Goal: Information Seeking & Learning: Find specific fact

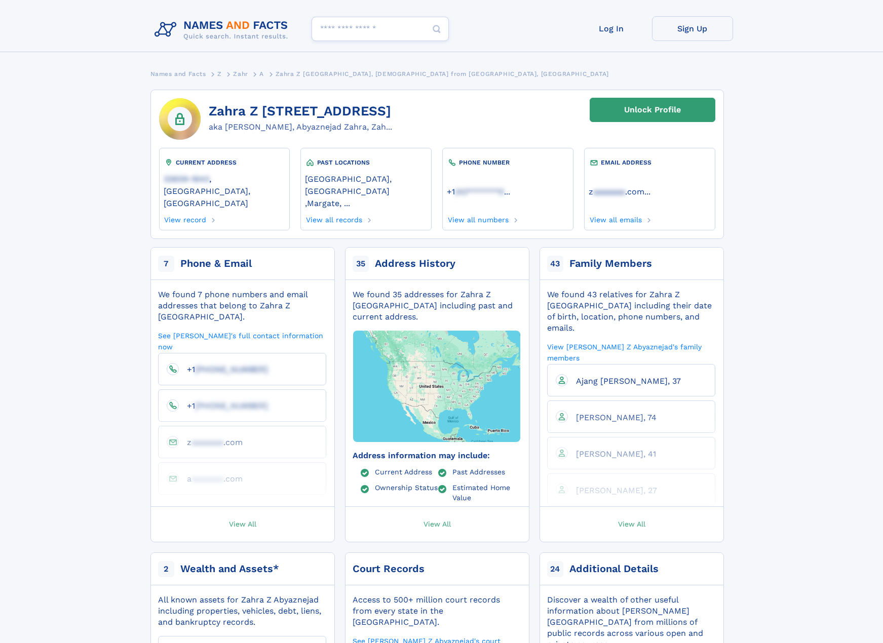
drag, startPoint x: 211, startPoint y: 110, endPoint x: 414, endPoint y: 130, distance: 204.6
click at [414, 130] on div "Zahra Z [STREET_ADDRESS] aka [PERSON_NAME], Abyaznejad [PERSON_NAME], Zah... Un…" at bounding box center [436, 164] width 573 height 149
drag, startPoint x: 542, startPoint y: 274, endPoint x: 636, endPoint y: 279, distance: 94.4
click at [636, 288] on div "We found 43 relatives for Zahra Z Abyaznejad including their date of birth, loc…" at bounding box center [631, 397] width 183 height 218
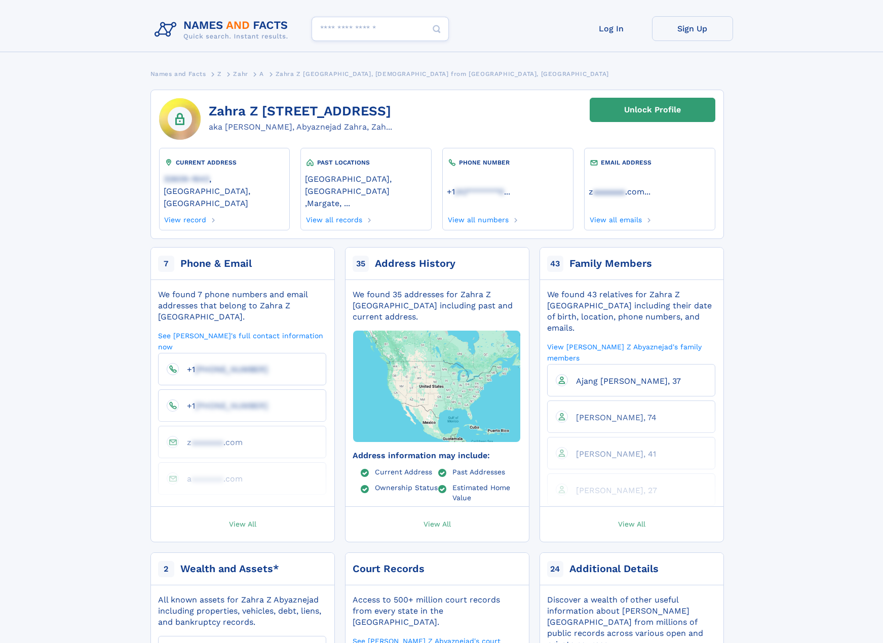
click at [653, 289] on div "We found 43 relatives for Zahra Z Abyaznejad including their date of birth, loc…" at bounding box center [631, 311] width 168 height 45
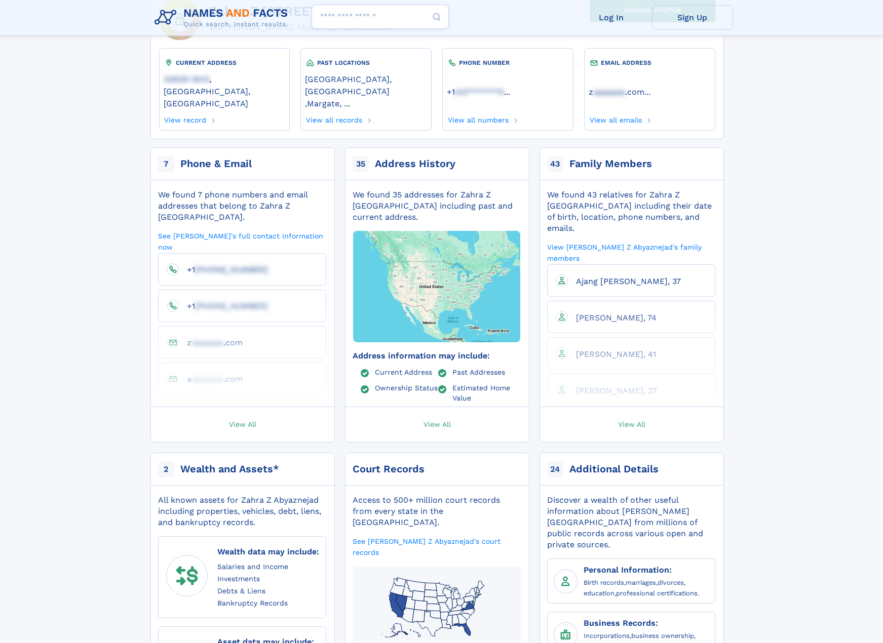
scroll to position [103, 0]
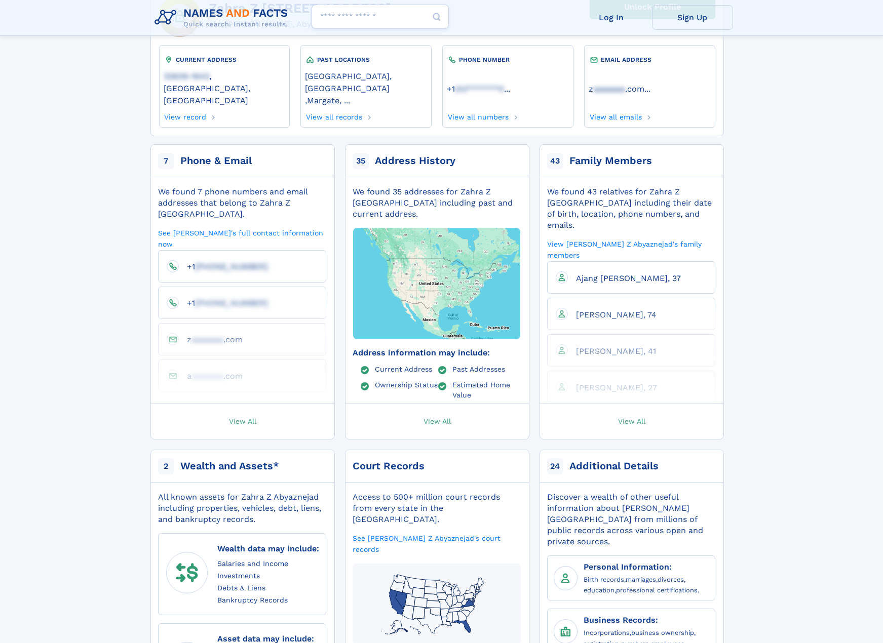
drag, startPoint x: 608, startPoint y: 420, endPoint x: 627, endPoint y: 409, distance: 21.8
click at [608, 419] on div "7 Phone & Email We found 7 phone numbers and email addresses that belong to Zah…" at bounding box center [436, 444] width 573 height 601
click at [630, 407] on link "View All" at bounding box center [631, 421] width 193 height 35
drag, startPoint x: 576, startPoint y: 170, endPoint x: 616, endPoint y: 173, distance: 40.1
click at [616, 186] on div "We found 43 relatives for Zahra Z Abyaznejad including their date of birth, loc…" at bounding box center [631, 208] width 168 height 45
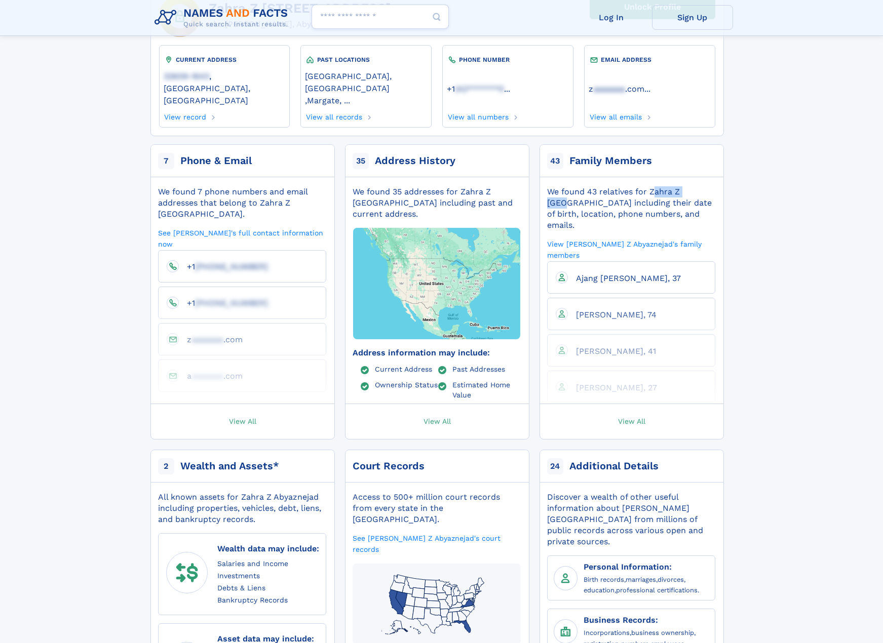
click at [616, 186] on div "We found 43 relatives for Zahra Z Abyaznejad including their date of birth, loc…" at bounding box center [631, 208] width 168 height 45
click at [600, 346] on span "Arash Nikoonejad, 41" at bounding box center [616, 351] width 80 height 10
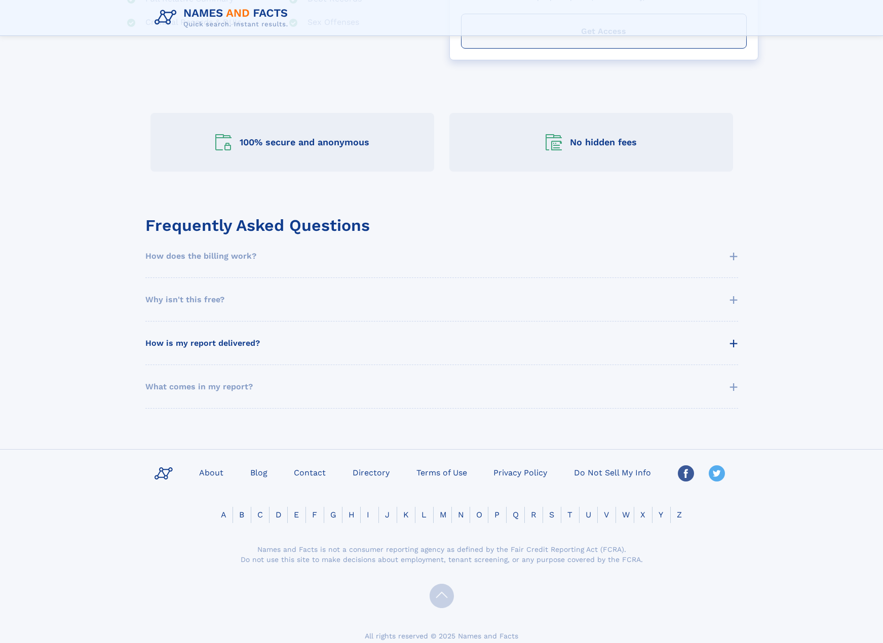
scroll to position [386, 0]
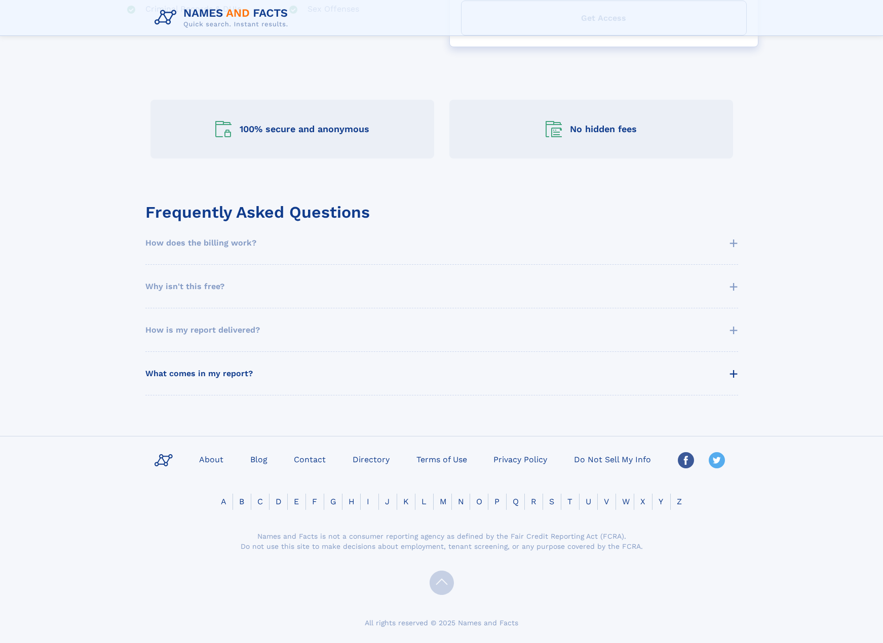
drag, startPoint x: 427, startPoint y: 367, endPoint x: 427, endPoint y: 360, distance: 7.1
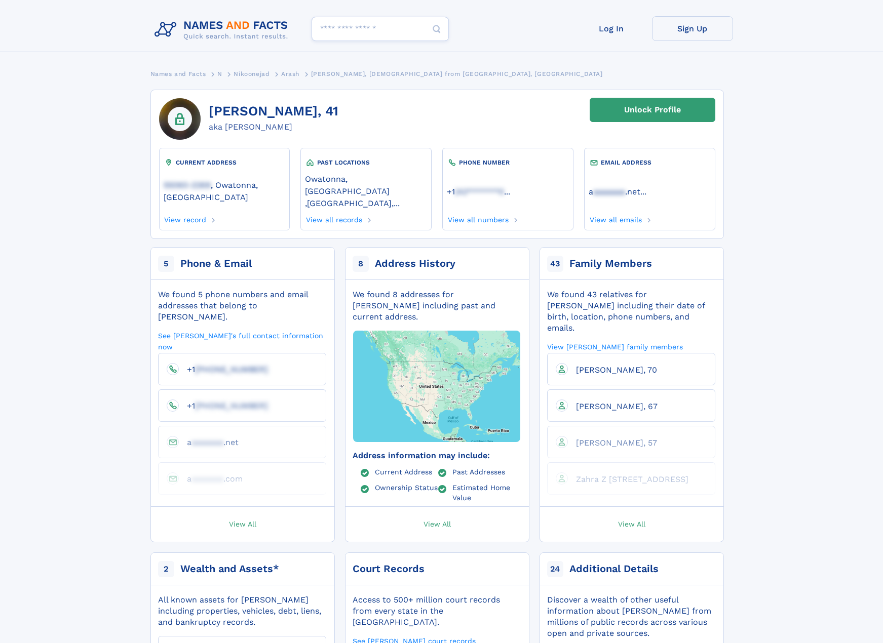
drag, startPoint x: 87, startPoint y: 208, endPoint x: 95, endPoint y: 211, distance: 8.2
drag, startPoint x: 108, startPoint y: 283, endPoint x: 103, endPoint y: 277, distance: 7.9
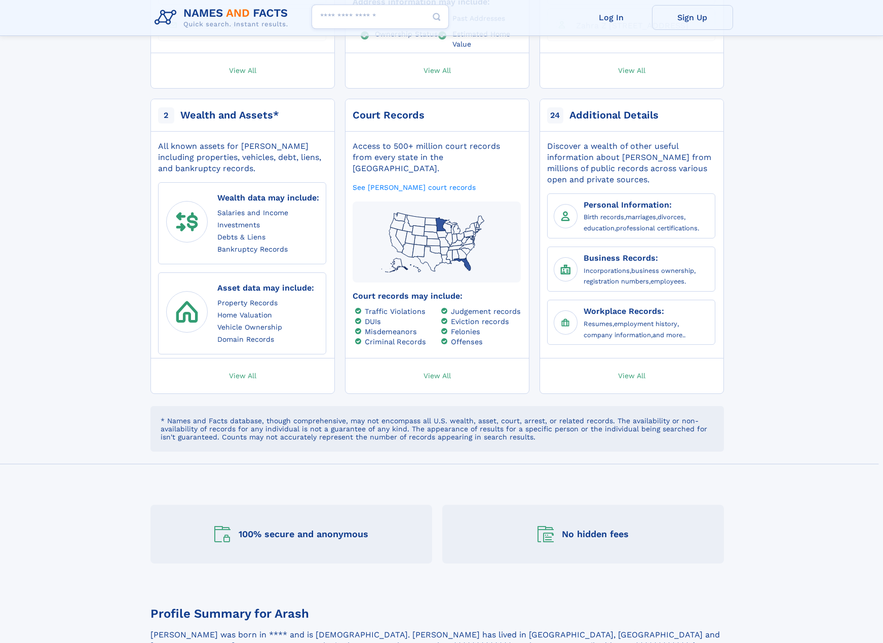
scroll to position [456, 0]
